Goal: Information Seeking & Learning: Learn about a topic

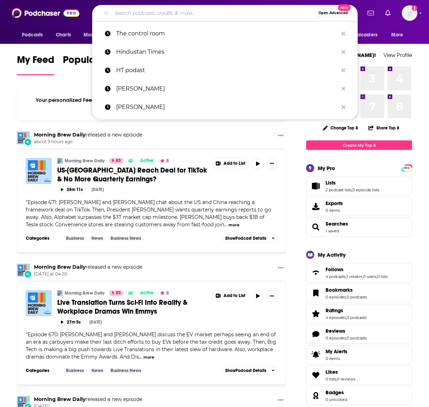
click at [163, 10] on input "Search podcasts, credits, & more..." at bounding box center [214, 12] width 204 height 11
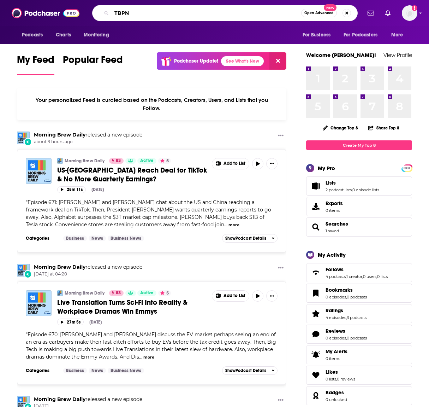
type input "TBPN"
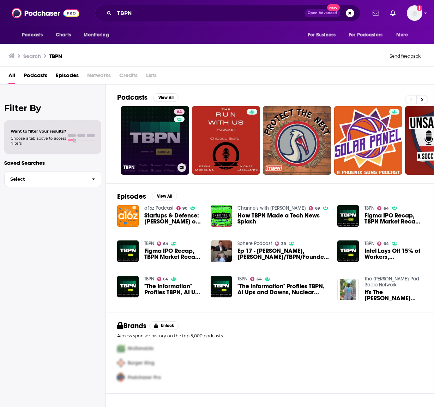
click at [150, 128] on link "64 TBPN" at bounding box center [155, 140] width 69 height 69
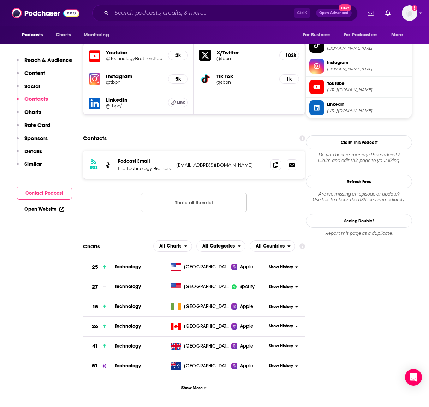
scroll to position [636, 0]
